Goal: Find specific page/section: Find specific page/section

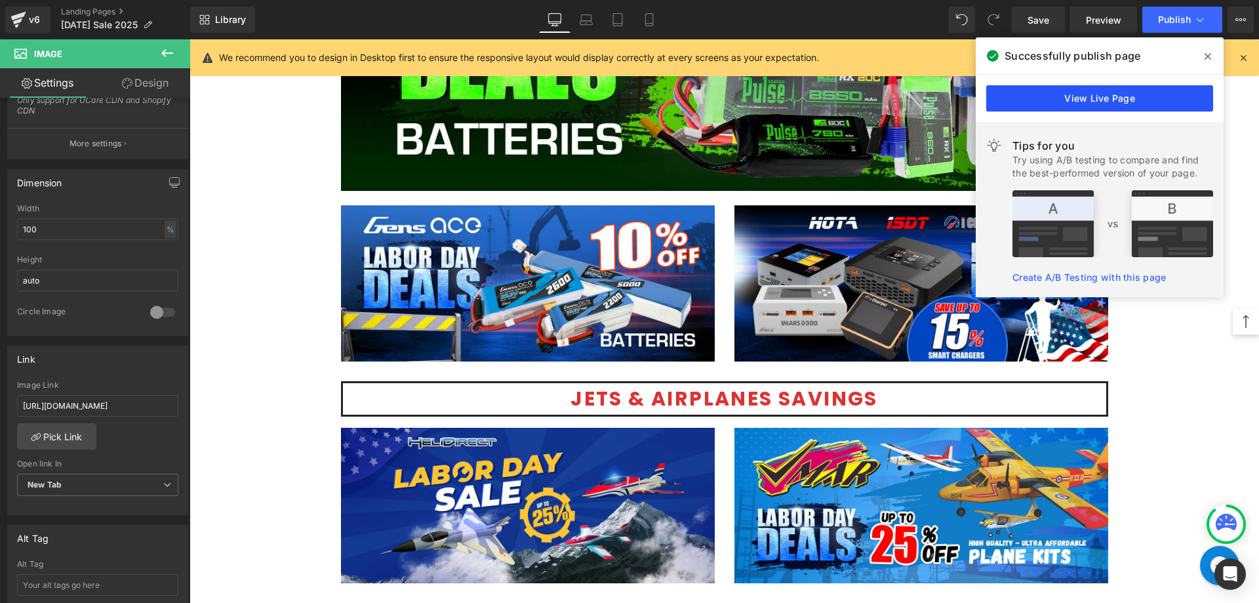
click at [1098, 101] on link "View Live Page" at bounding box center [1099, 98] width 227 height 26
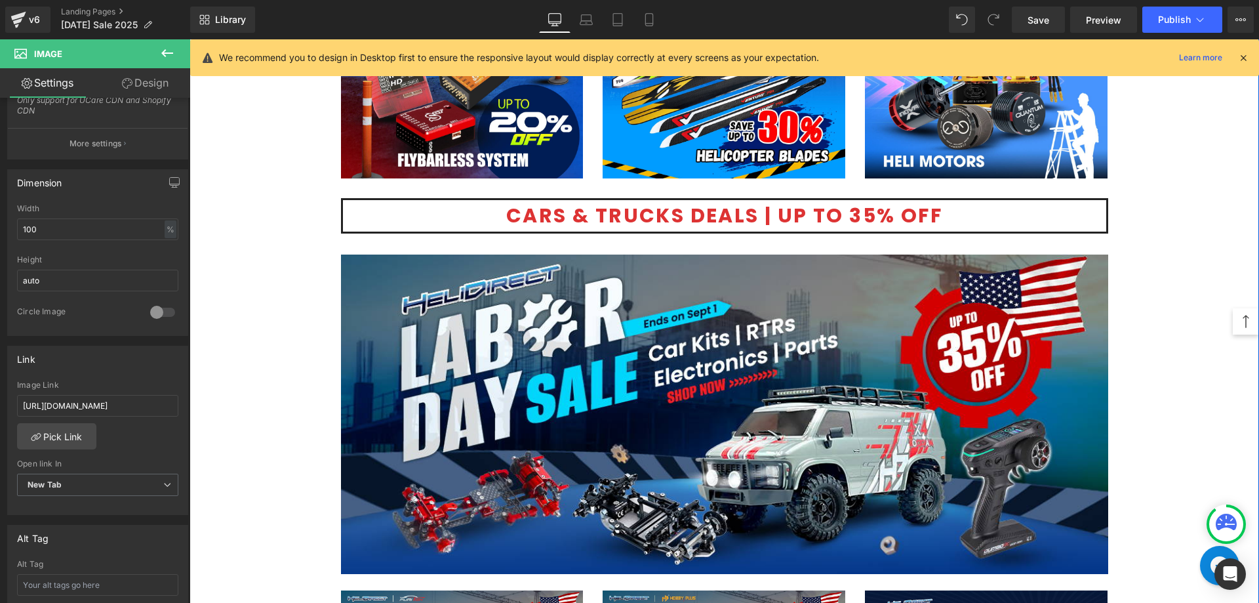
scroll to position [2492, 0]
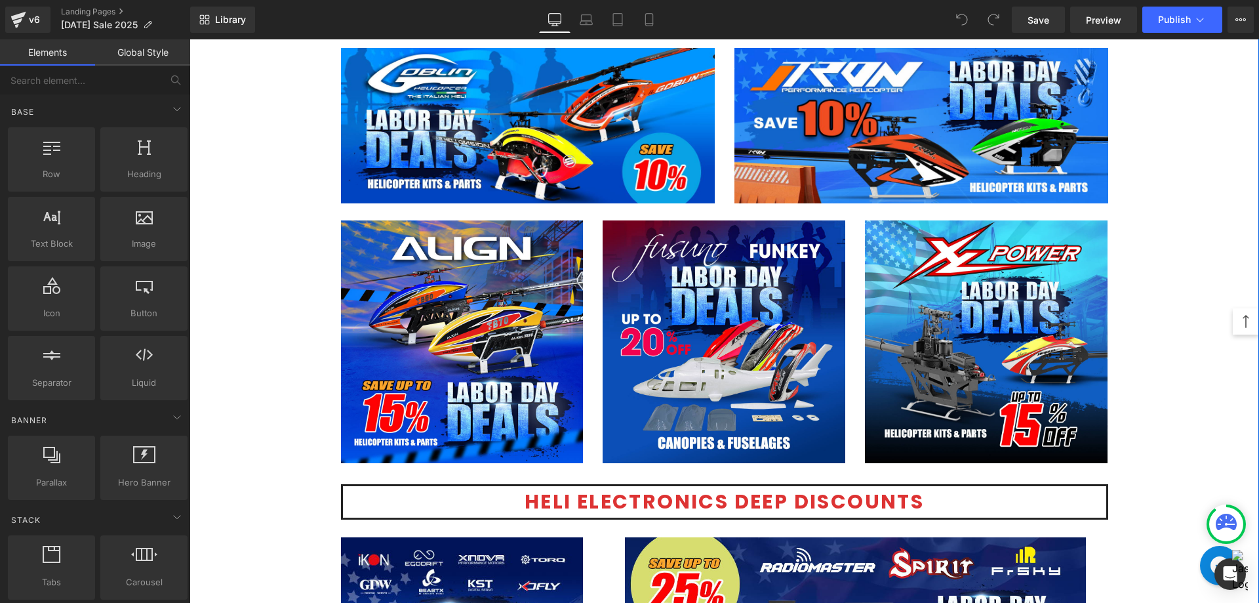
scroll to position [1246, 0]
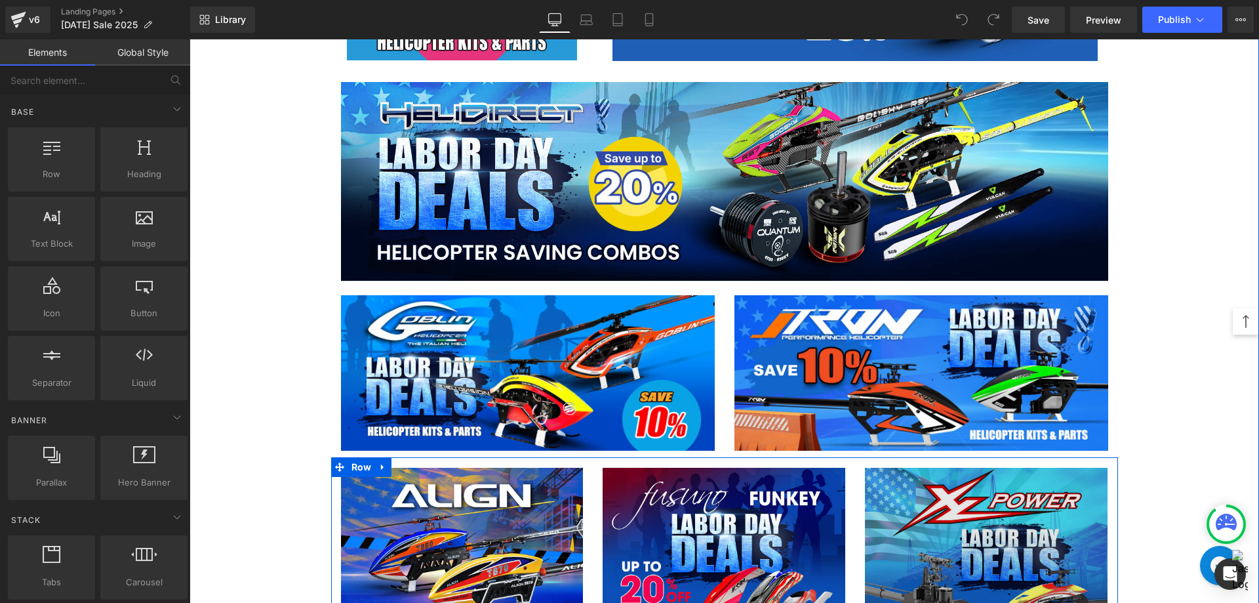
click at [885, 509] on img at bounding box center [986, 588] width 243 height 243
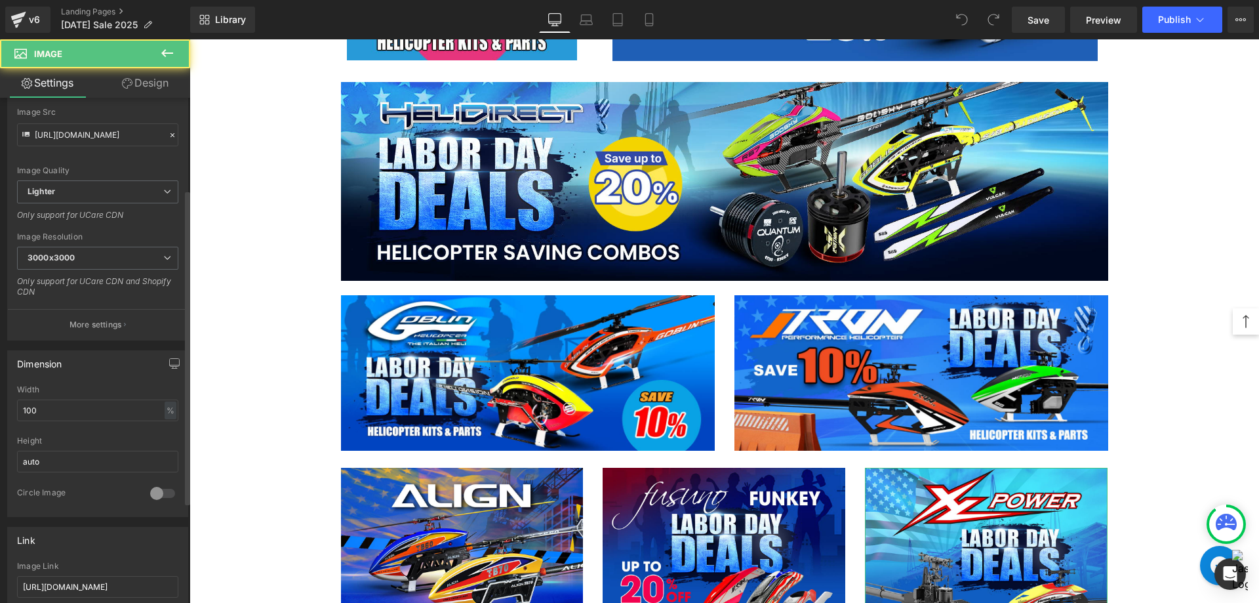
scroll to position [393, 0]
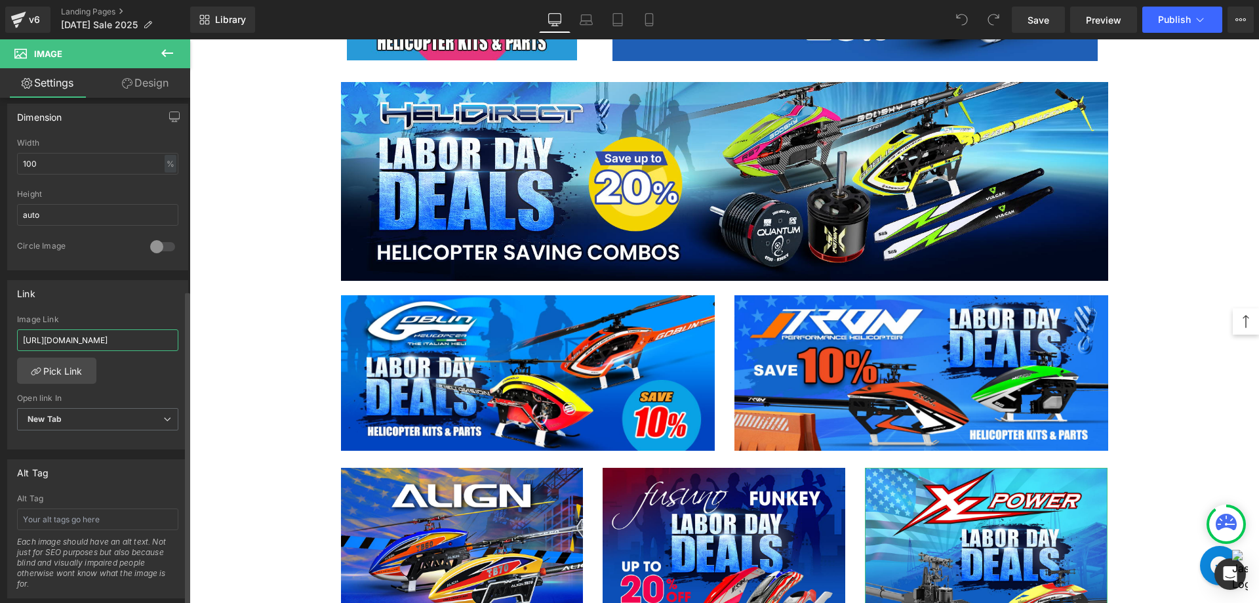
click at [127, 344] on input "https://www.helidirect.com/collections/xlpower-promotable" at bounding box center [97, 340] width 161 height 22
type input "https://www.helidirect.com/collections/xlpower-promotional-kits"
click at [138, 377] on div "https://www.helidirect.com/collections/xlpower-promotional-kits Image Link http…" at bounding box center [98, 382] width 180 height 134
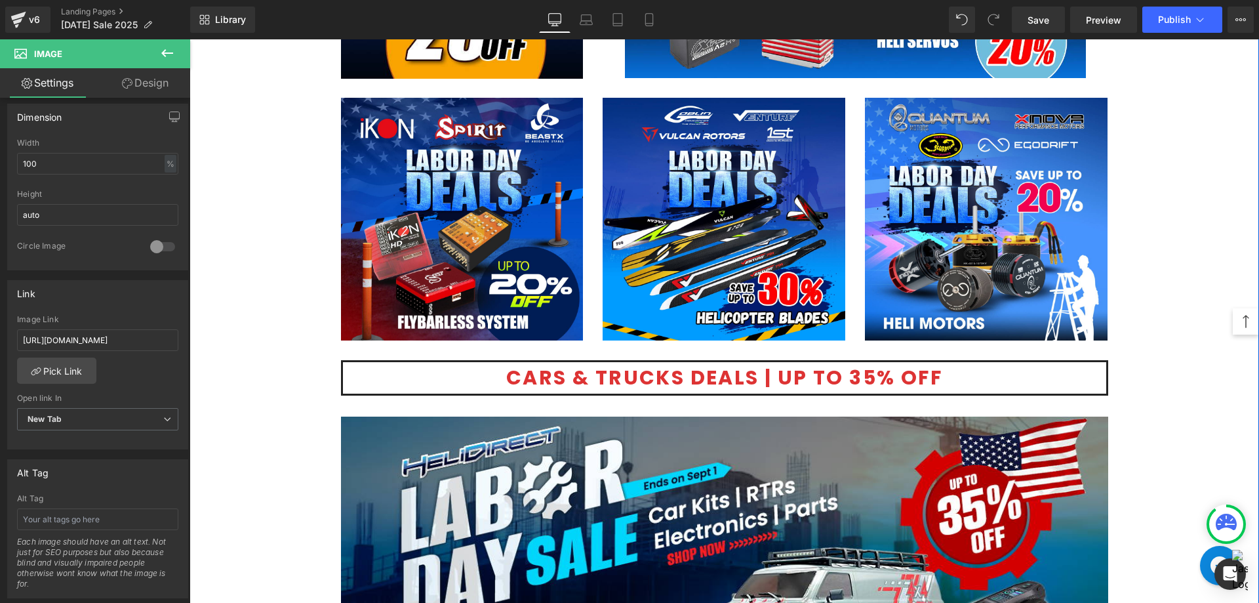
scroll to position [2360, 0]
